Goal: Use online tool/utility

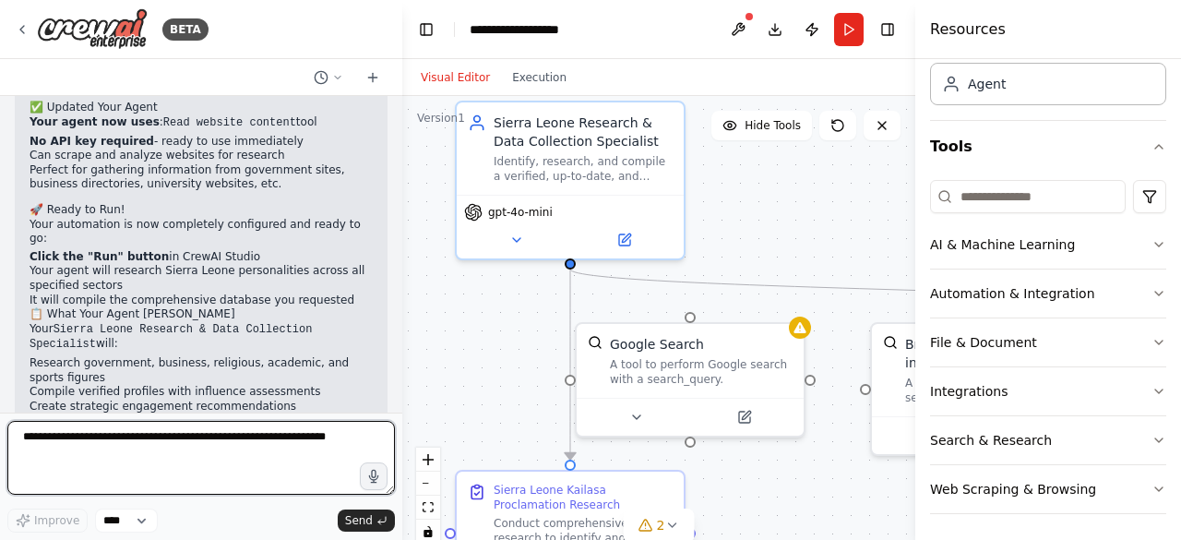
click at [395, 99] on div at bounding box center [398, 270] width 7 height 540
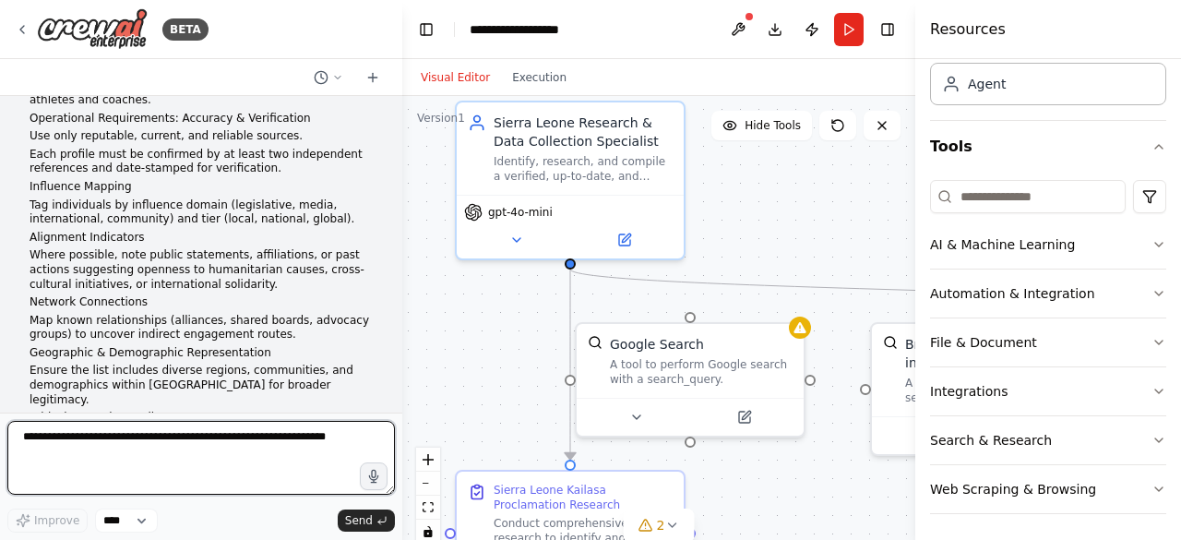
scroll to position [1606, 0]
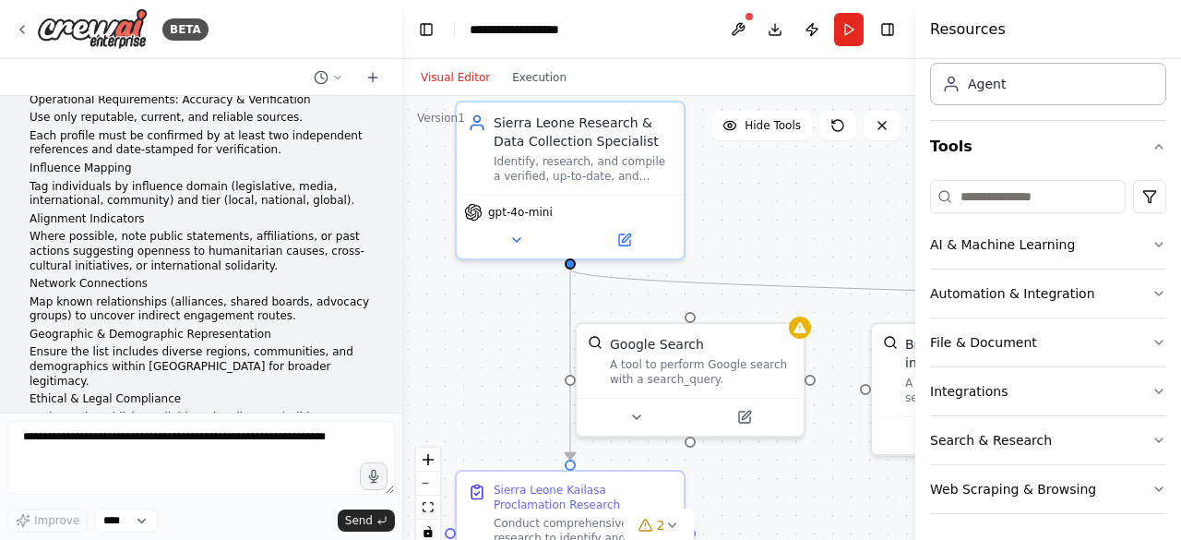
click at [386, 406] on div "Hello! I'm the CrewAI assistant. What kind of automation do you want to build? …" at bounding box center [201, 254] width 402 height 317
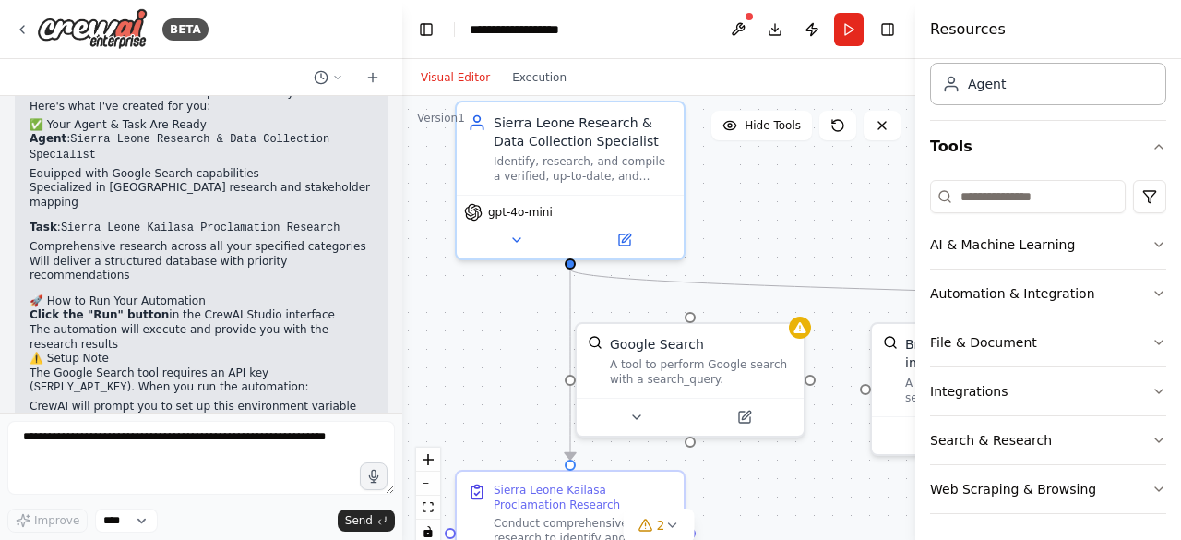
scroll to position [2885, 0]
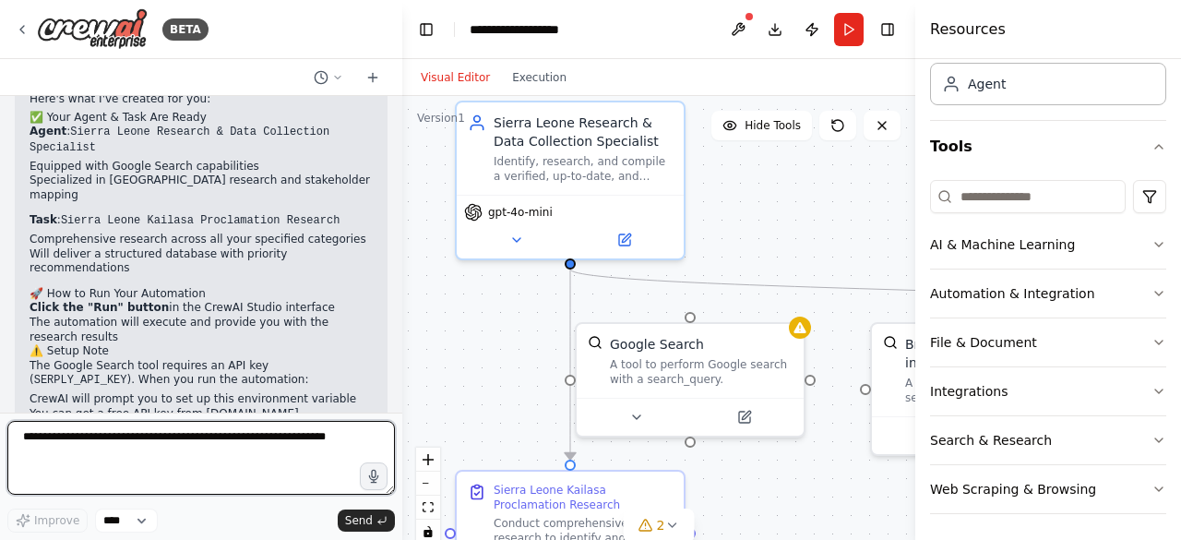
click at [271, 444] on textarea at bounding box center [201, 458] width 388 height 74
type textarea "**********"
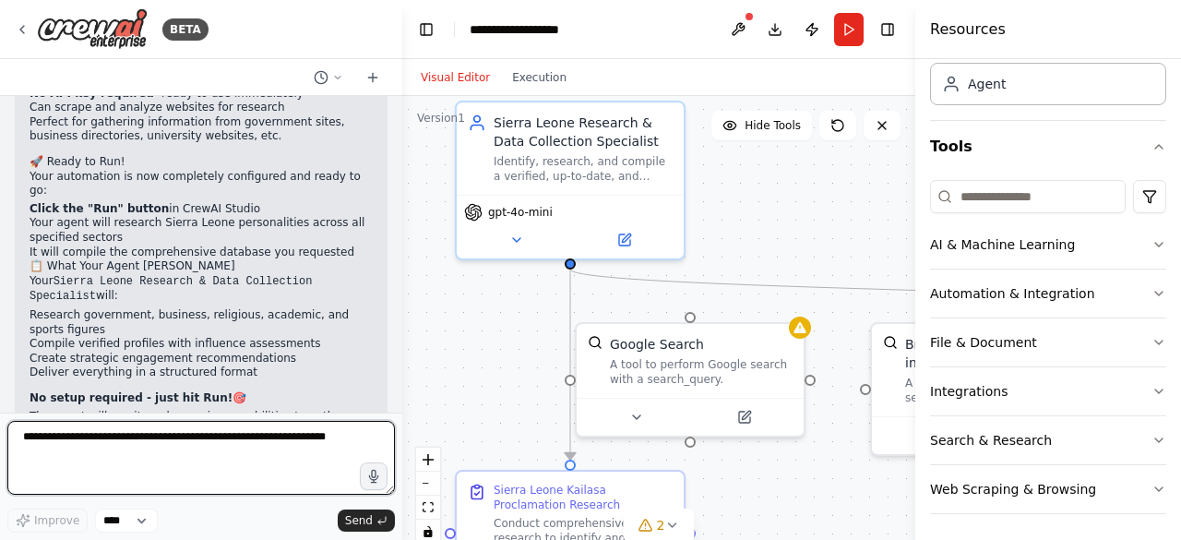
scroll to position [4057, 0]
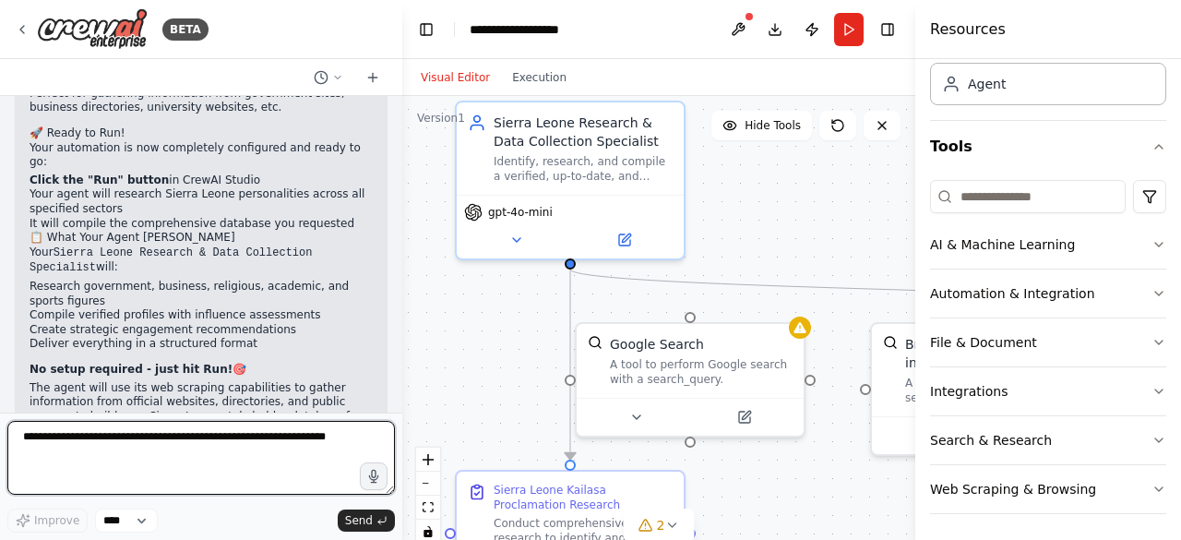
click at [301, 449] on textarea at bounding box center [201, 458] width 388 height 74
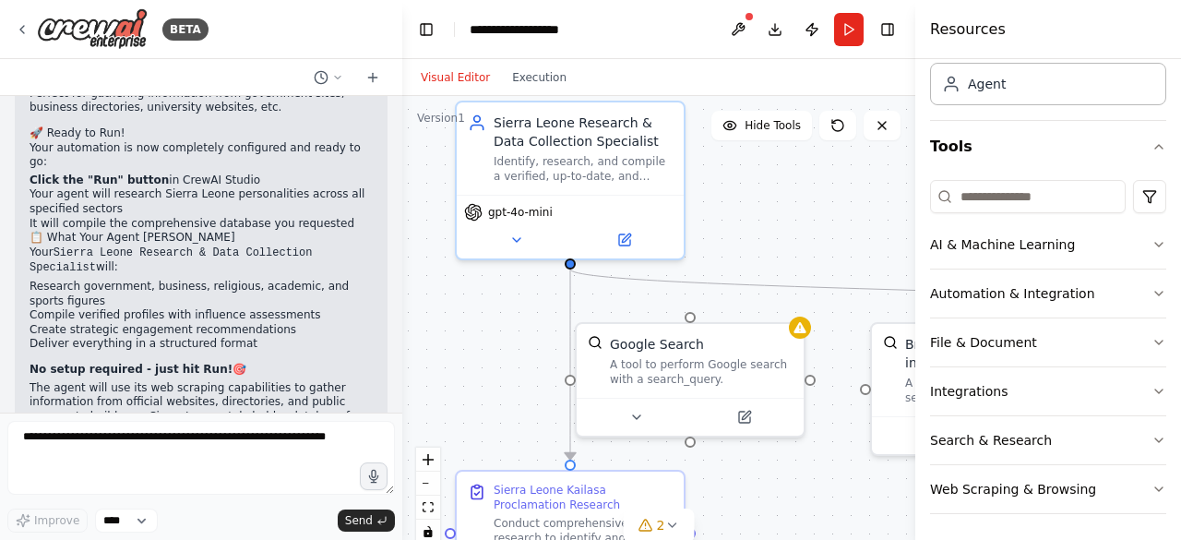
click at [833, 238] on div ".deletable-edge-delete-btn { width: 20px; height: 20px; border: 0px solid #ffff…" at bounding box center [658, 327] width 513 height 462
click at [690, 523] on button "2" at bounding box center [659, 526] width 71 height 34
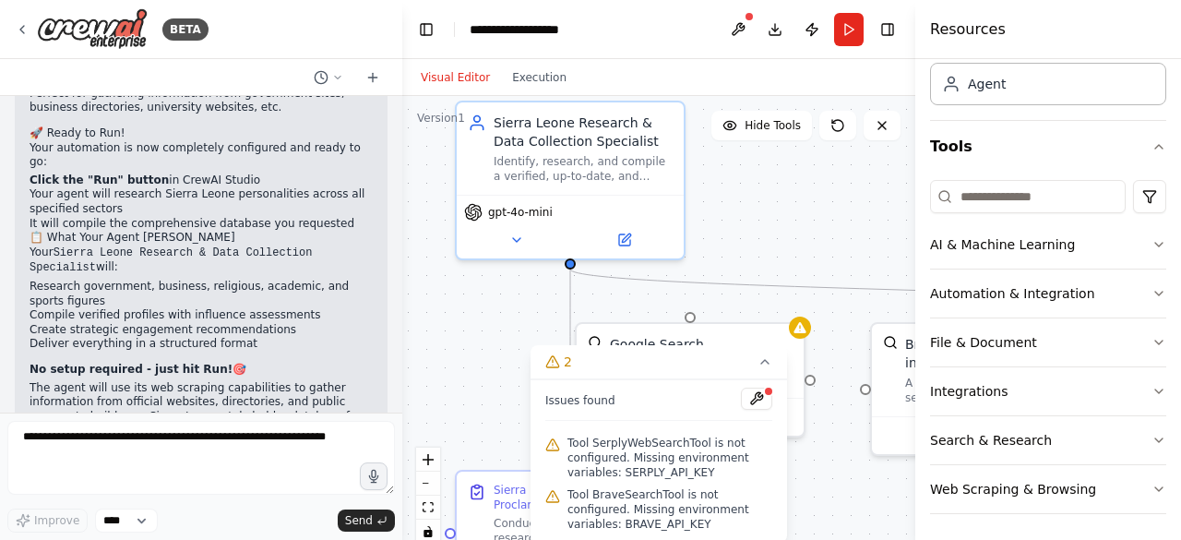
click at [842, 485] on div ".deletable-edge-delete-btn { width: 20px; height: 20px; border: 0px solid #ffff…" at bounding box center [658, 327] width 513 height 462
click at [901, 80] on div "Visual Editor Execution" at bounding box center [658, 77] width 513 height 37
click at [895, 90] on div "Visual Editor Execution" at bounding box center [658, 77] width 513 height 37
click at [869, 209] on div ".deletable-edge-delete-btn { width: 20px; height: 20px; border: 0px solid #ffff…" at bounding box center [658, 327] width 513 height 462
click at [836, 237] on div ".deletable-edge-delete-btn { width: 20px; height: 20px; border: 0px solid #ffff…" at bounding box center [658, 327] width 513 height 462
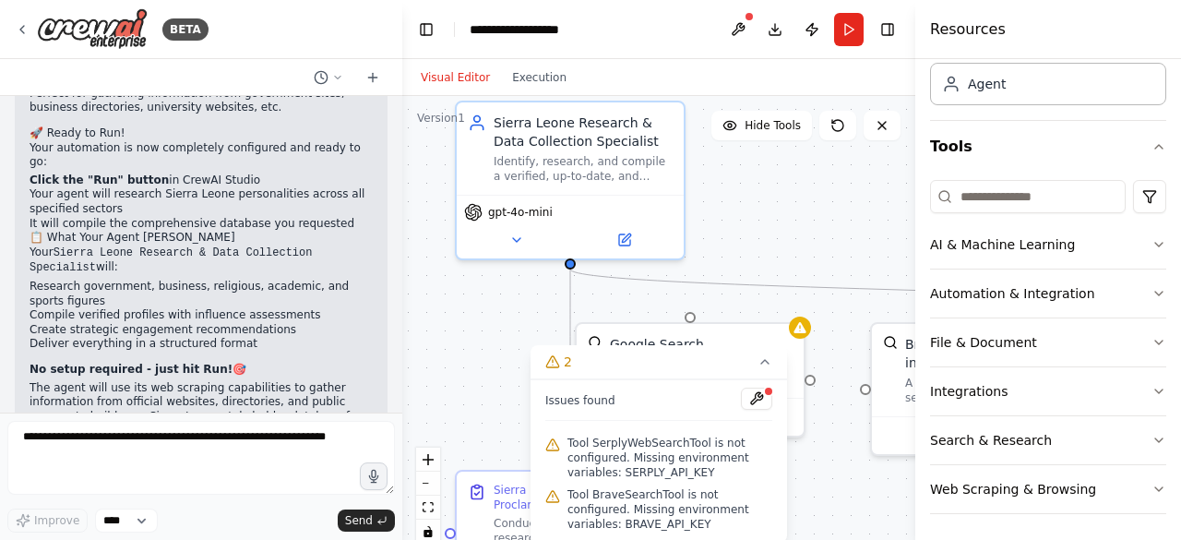
click at [848, 478] on div ".deletable-edge-delete-btn { width: 20px; height: 20px; border: 0px solid #ffff…" at bounding box center [658, 327] width 513 height 462
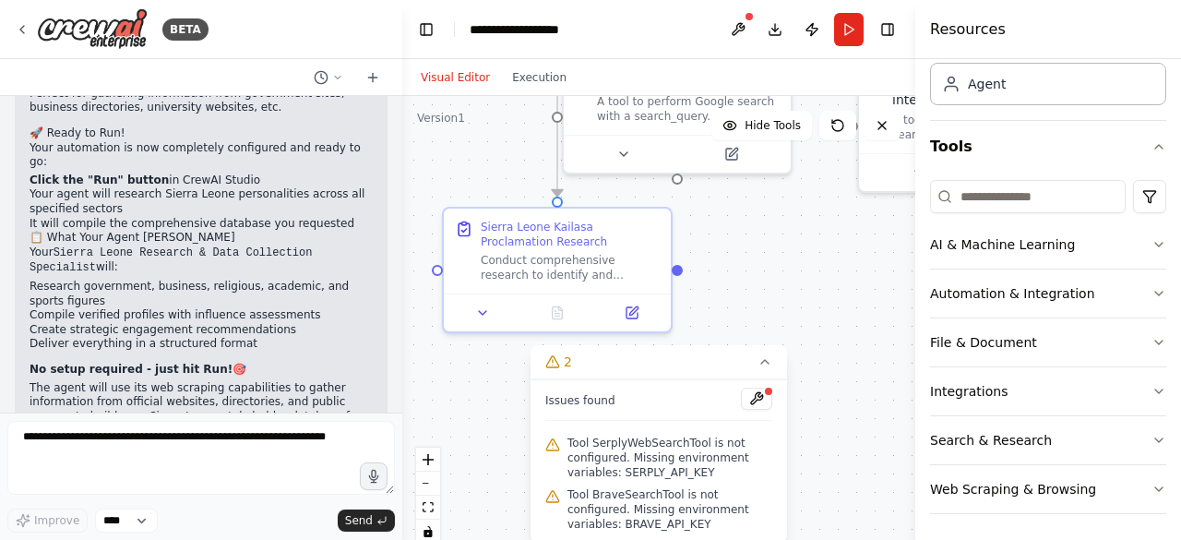
drag, startPoint x: 848, startPoint y: 478, endPoint x: 835, endPoint y: 215, distance: 263.4
click at [835, 215] on div ".deletable-edge-delete-btn { width: 20px; height: 20px; border: 0px solid #ffff…" at bounding box center [658, 327] width 513 height 462
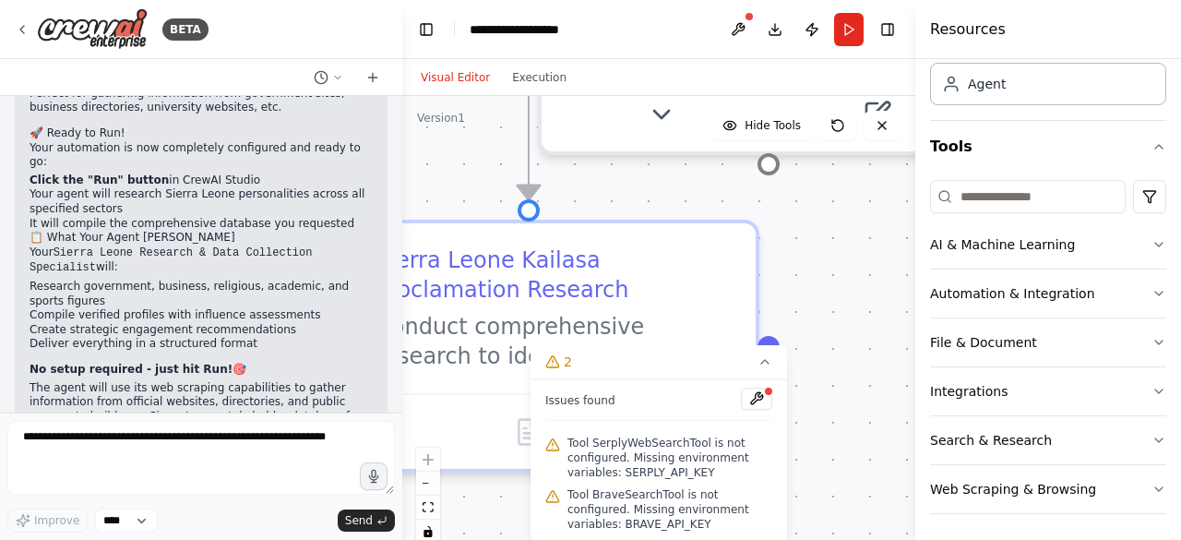
drag, startPoint x: 660, startPoint y: 288, endPoint x: 909, endPoint y: 309, distance: 250.1
click at [909, 309] on div "BETA Hello! I'm the CrewAI assistant. What kind of automation do you want to bu…" at bounding box center [590, 270] width 1181 height 540
click at [428, 502] on icon "fit view" at bounding box center [428, 507] width 11 height 10
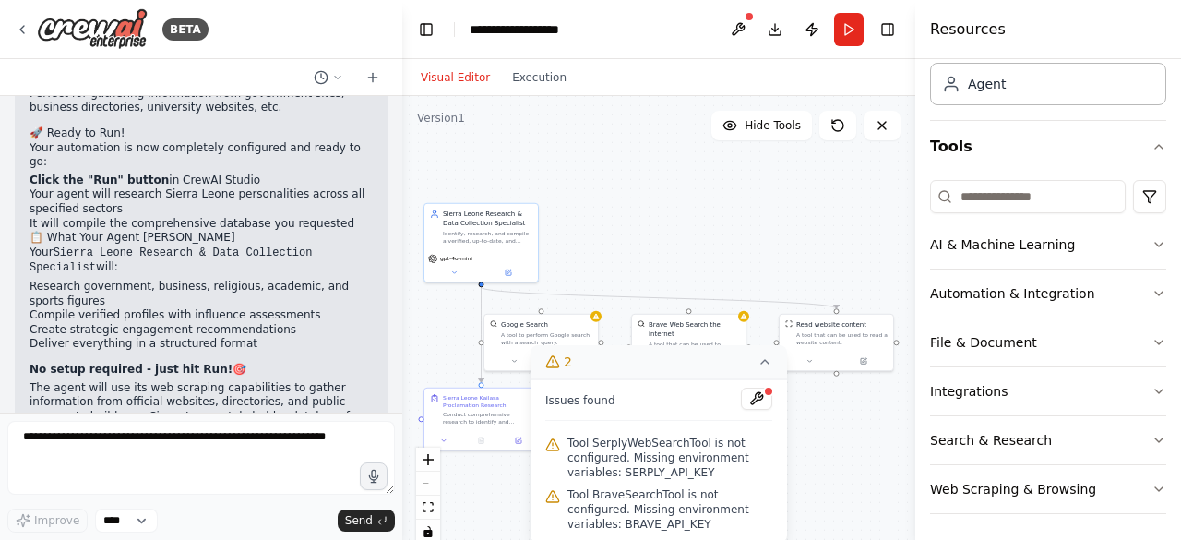
click at [762, 366] on icon at bounding box center [765, 361] width 15 height 15
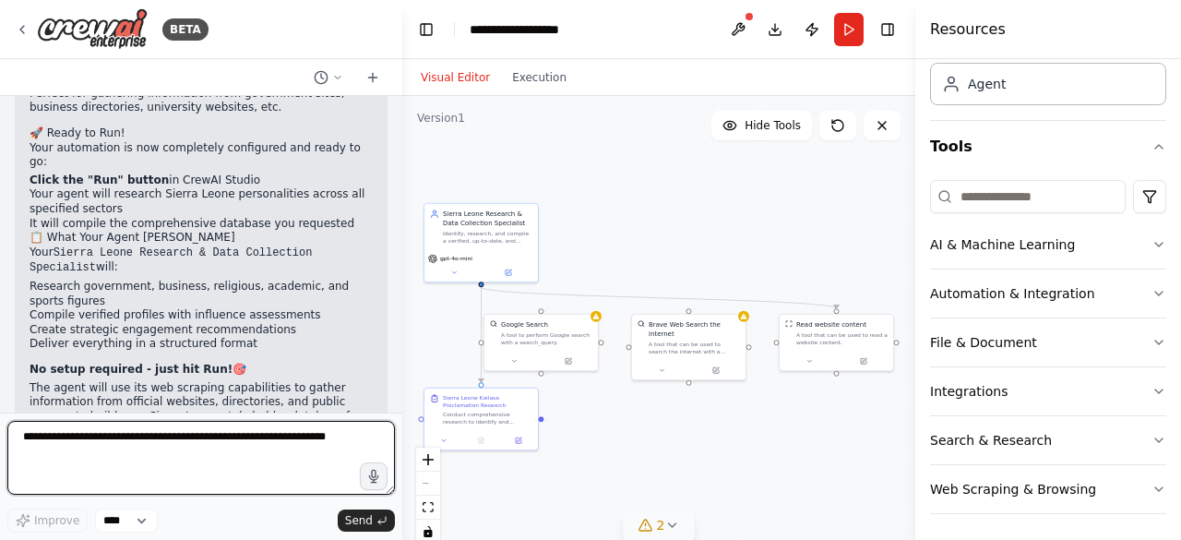
click at [257, 454] on textarea at bounding box center [201, 458] width 388 height 74
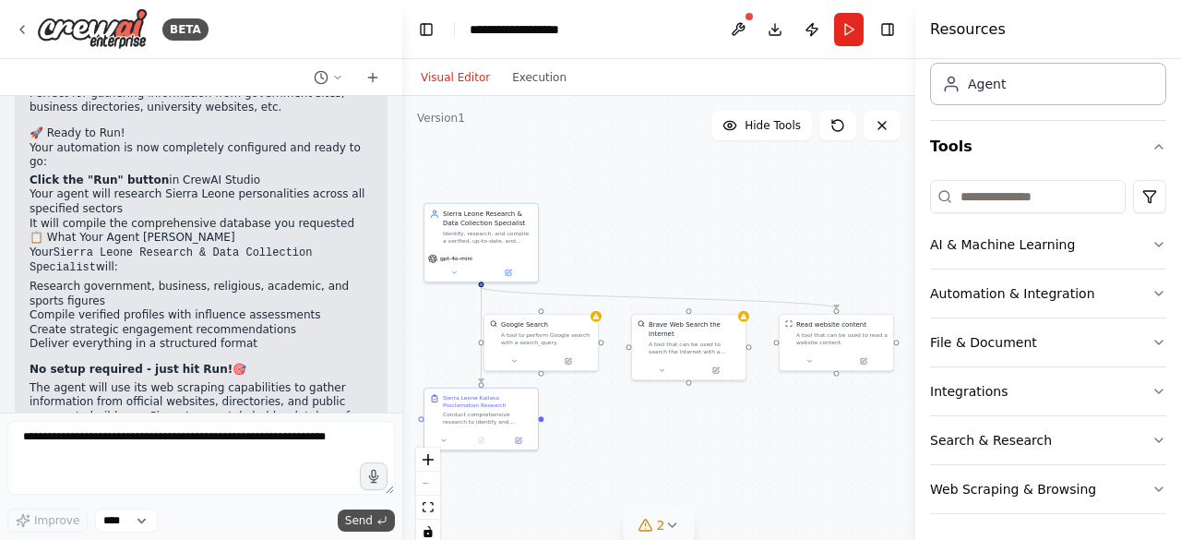
click at [371, 520] on span "Send" at bounding box center [359, 520] width 28 height 15
click at [432, 461] on icon "zoom in" at bounding box center [428, 459] width 11 height 11
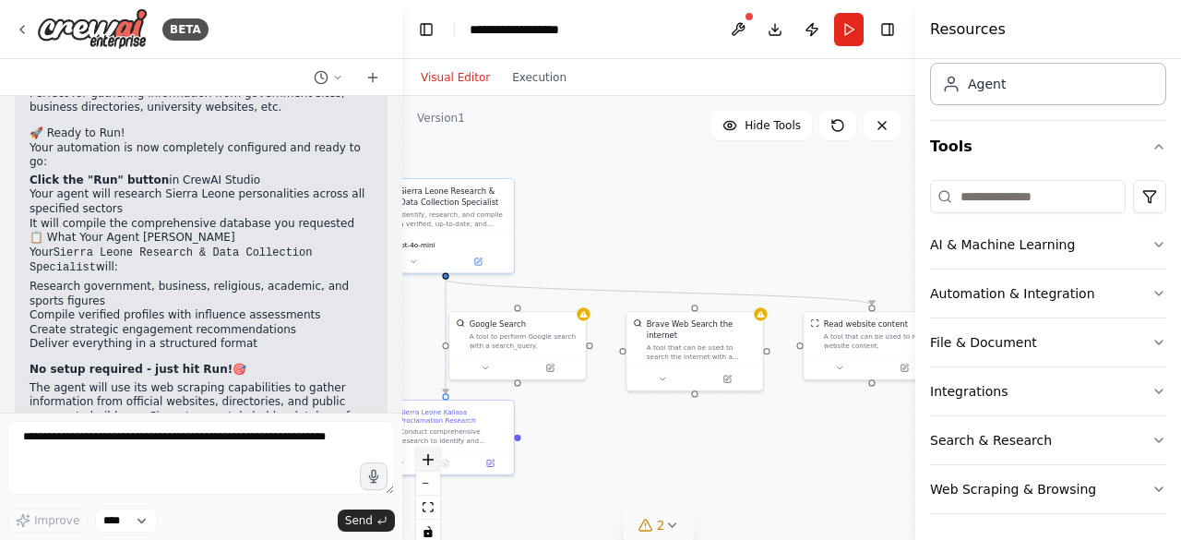
click at [432, 461] on icon "zoom in" at bounding box center [428, 459] width 11 height 11
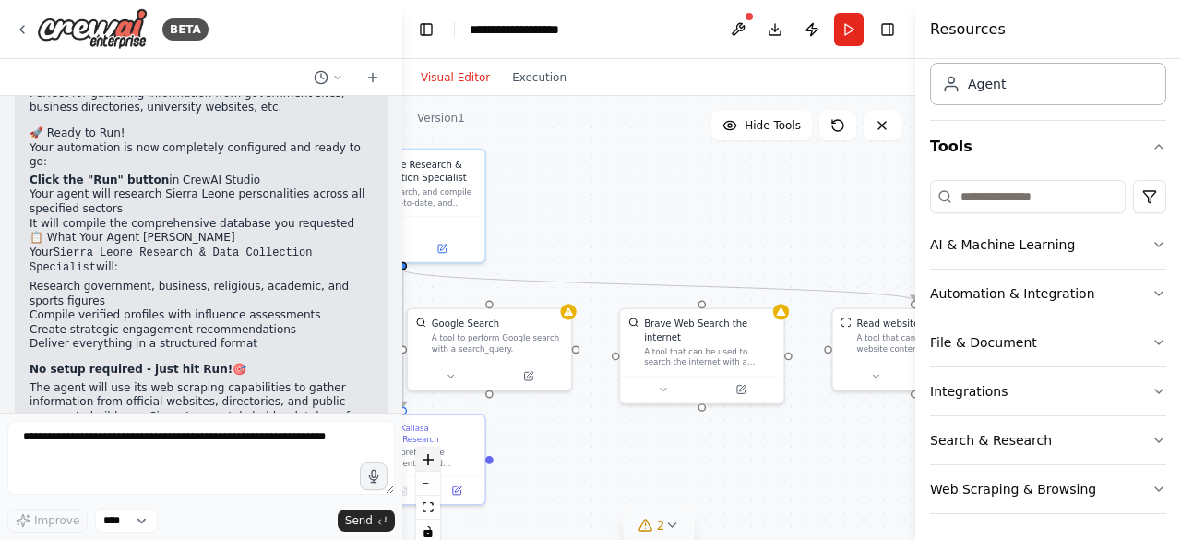
click at [432, 461] on icon "zoom in" at bounding box center [428, 459] width 11 height 11
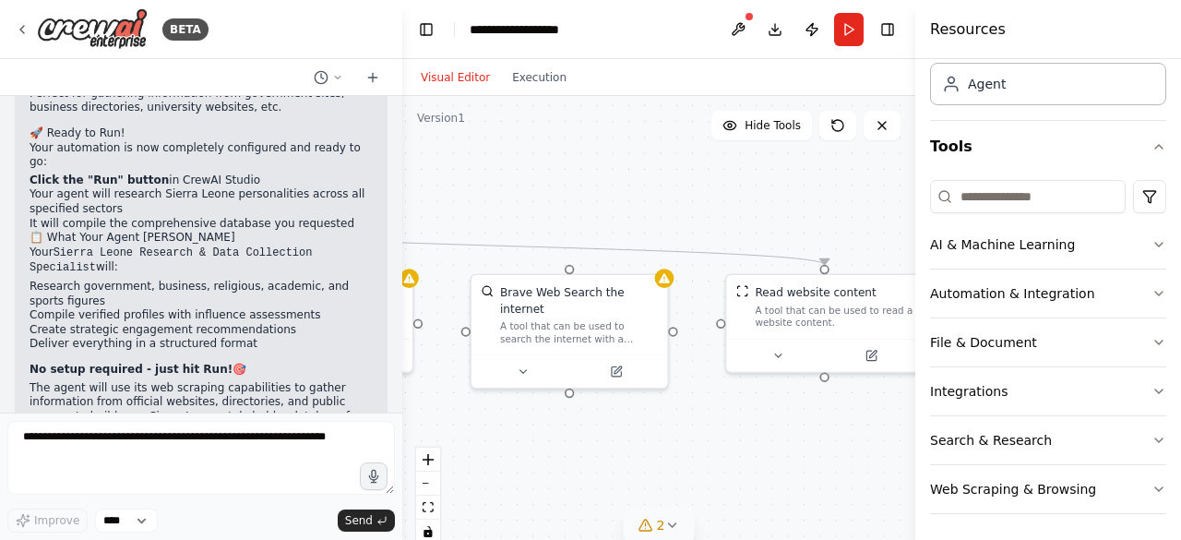
drag, startPoint x: 761, startPoint y: 469, endPoint x: 628, endPoint y: 438, distance: 136.4
click at [628, 438] on div ".deletable-edge-delete-btn { width: 20px; height: 20px; border: 0px solid #ffff…" at bounding box center [658, 327] width 513 height 462
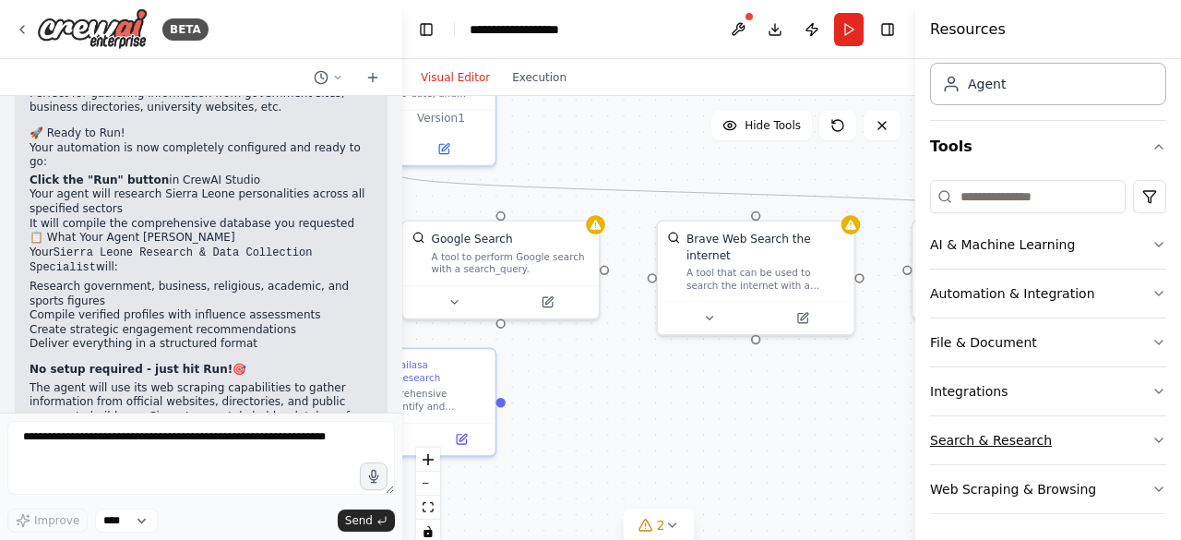
drag, startPoint x: 810, startPoint y: 470, endPoint x: 997, endPoint y: 416, distance: 194.0
click at [997, 416] on div "BETA Hello! I'm the CrewAI assistant. What kind of automation do you want to bu…" at bounding box center [590, 270] width 1181 height 540
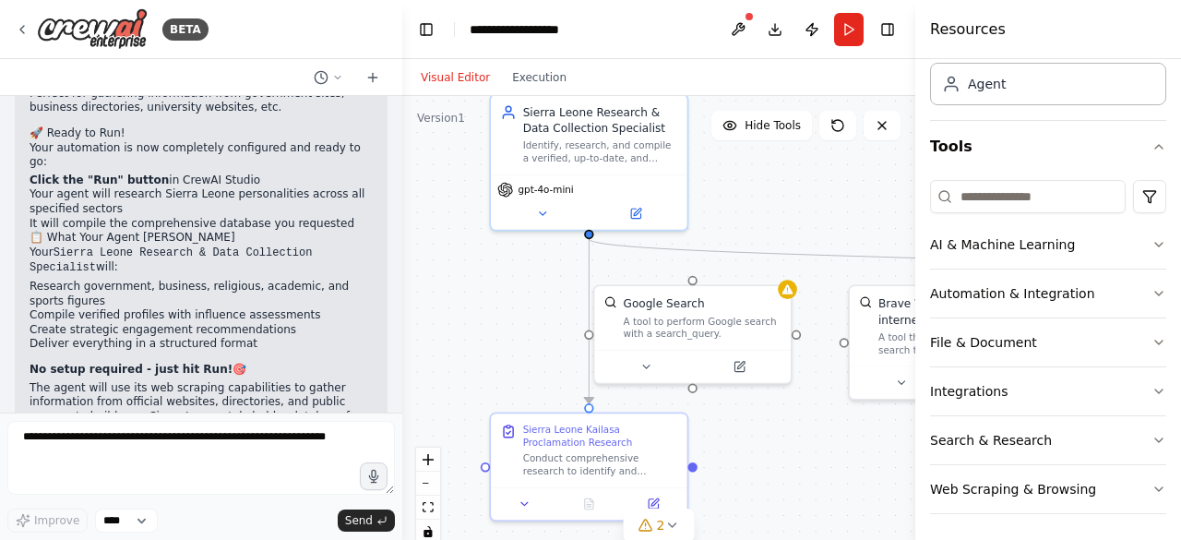
drag, startPoint x: 737, startPoint y: 408, endPoint x: 857, endPoint y: 482, distance: 141.7
click at [857, 482] on div ".deletable-edge-delete-btn { width: 20px; height: 20px; border: 0px solid #ffff…" at bounding box center [658, 327] width 513 height 462
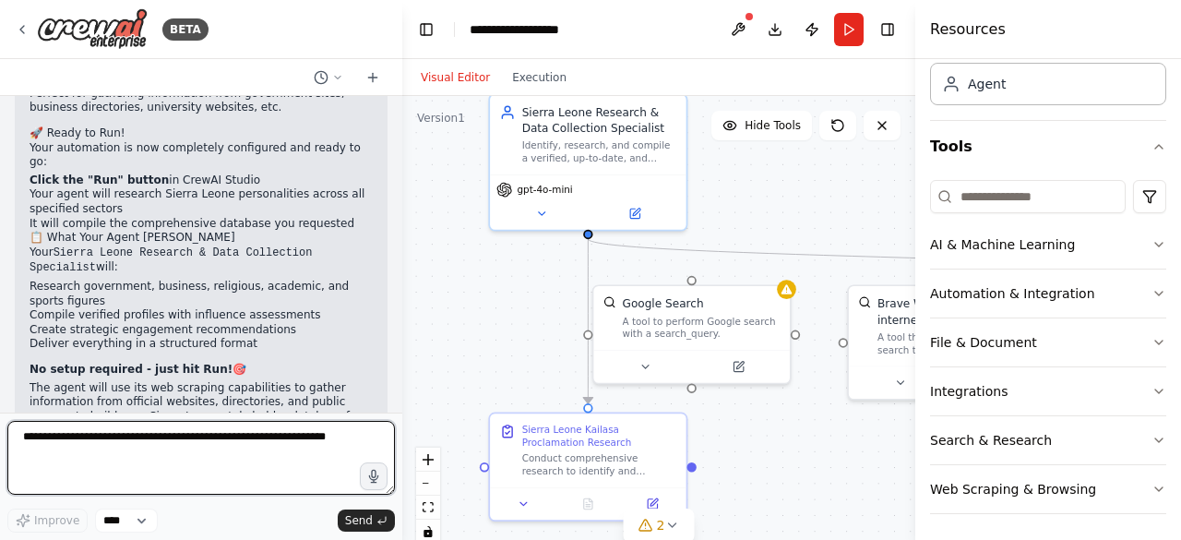
click at [213, 453] on textarea at bounding box center [201, 458] width 388 height 74
type textarea "**********"
